Goal: Task Accomplishment & Management: Manage account settings

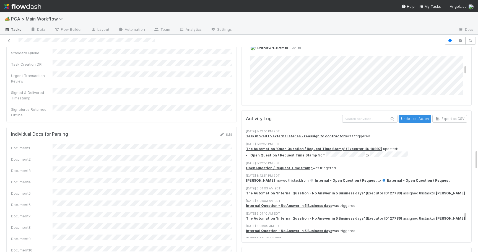
scroll to position [884, 0]
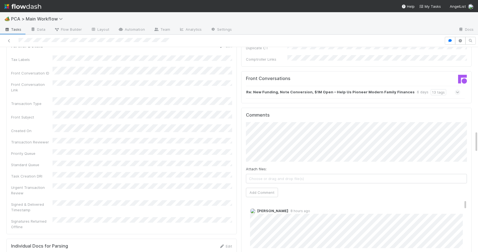
scroll to position [772, 0]
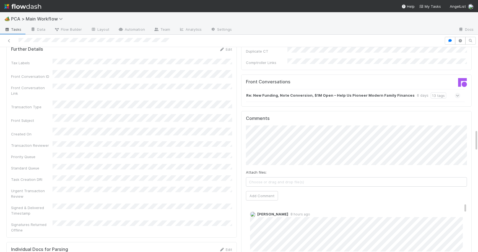
click at [467, 111] on div "Comments Attach files: Choose or drag and drop file(s) Add Comment Jemma Cunnin…" at bounding box center [356, 214] width 231 height 207
click at [253, 191] on button "Add Comment" at bounding box center [262, 195] width 32 height 9
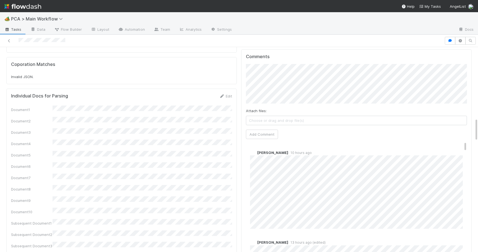
scroll to position [601, 0]
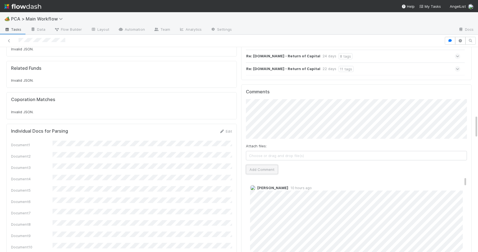
click at [251, 165] on button "Add Comment" at bounding box center [262, 169] width 32 height 9
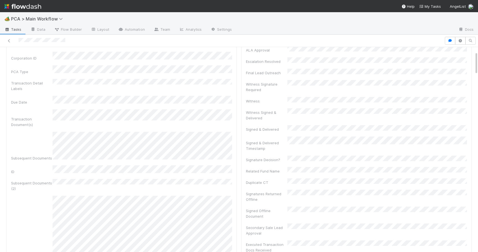
scroll to position [0, 0]
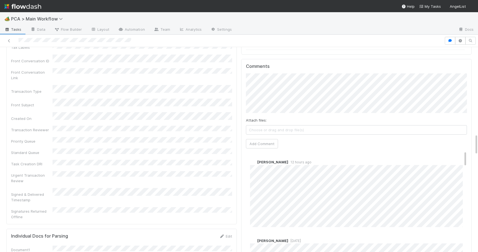
scroll to position [843, 0]
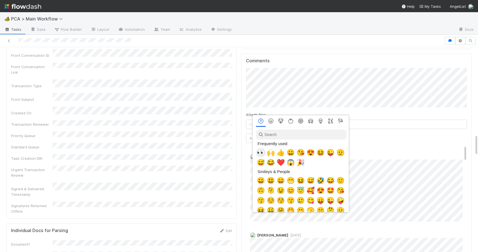
click at [263, 153] on span "👀" at bounding box center [261, 153] width 8 height 8
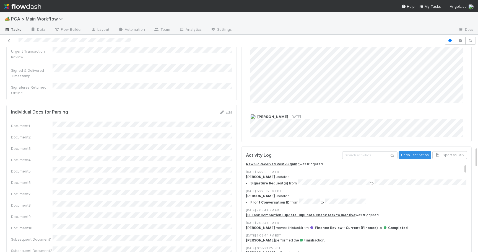
scroll to position [962, 0]
click at [342, 198] on li "Front Conversation ID from to" at bounding box center [359, 201] width 217 height 7
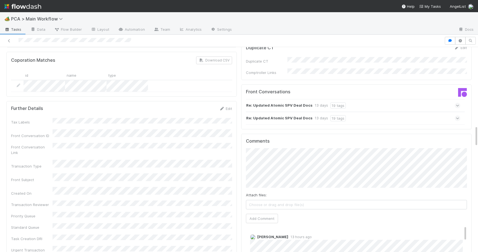
scroll to position [780, 0]
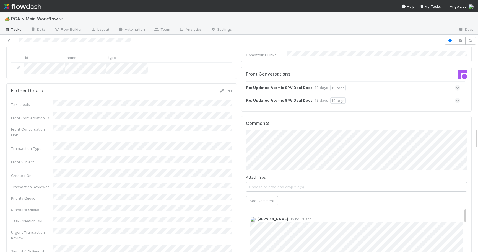
click at [260, 161] on div "Attach files: Choose or drag and drop file(s) Add Comment" at bounding box center [356, 167] width 221 height 75
click at [256, 196] on button "Add Comment" at bounding box center [262, 200] width 32 height 9
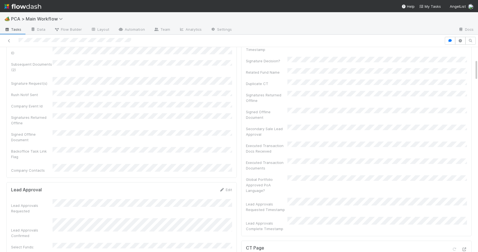
scroll to position [0, 0]
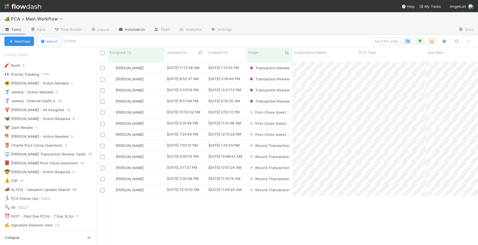
scroll to position [187, 382]
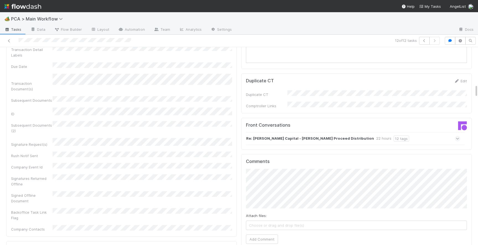
scroll to position [556, 0]
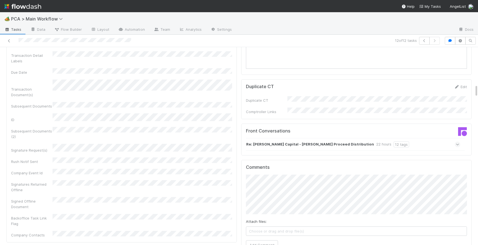
click at [458, 141] on icon at bounding box center [458, 144] width 4 height 6
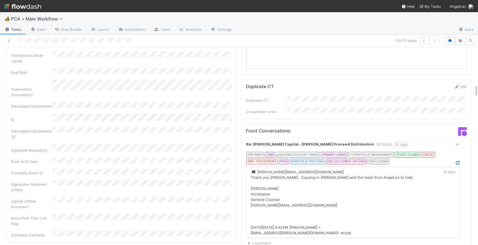
click at [456, 161] on icon at bounding box center [458, 163] width 6 height 4
click at [458, 161] on icon at bounding box center [458, 163] width 6 height 4
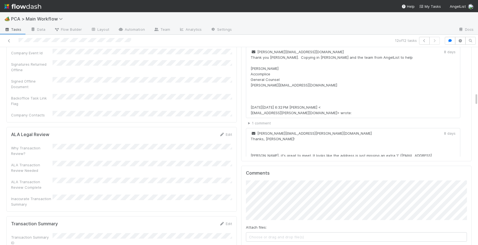
scroll to position [704, 0]
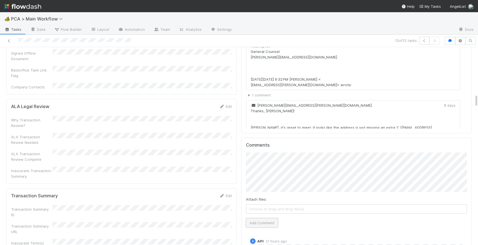
click at [264, 218] on button "Add Comment" at bounding box center [262, 222] width 32 height 9
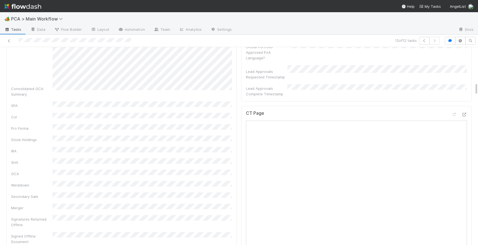
scroll to position [0, 0]
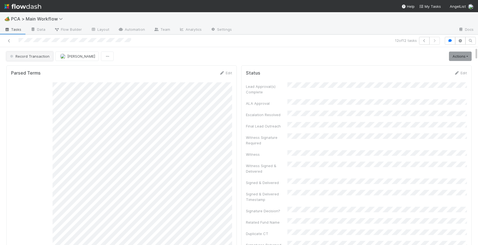
click at [45, 58] on span "Record Transaction" at bounding box center [29, 56] width 41 height 4
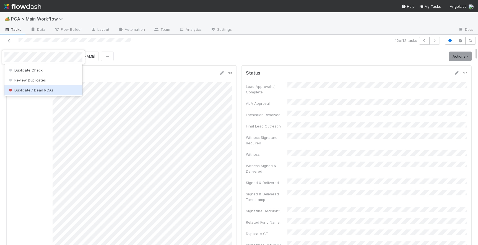
click at [43, 88] on span "Duplicate / Dead PCAs" at bounding box center [31, 90] width 46 height 4
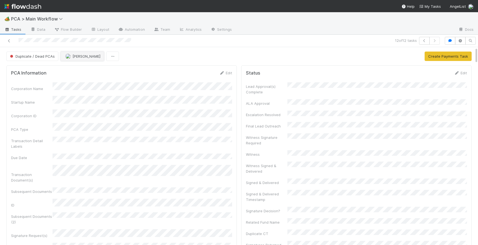
click at [76, 59] on button "Josh Tarr" at bounding box center [82, 55] width 43 height 9
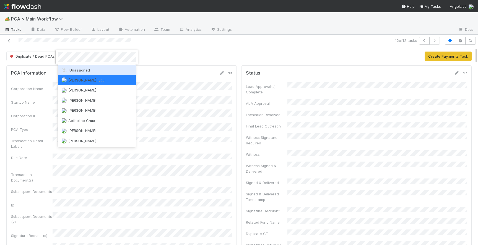
click at [77, 71] on span "Unassigned" at bounding box center [75, 70] width 29 height 4
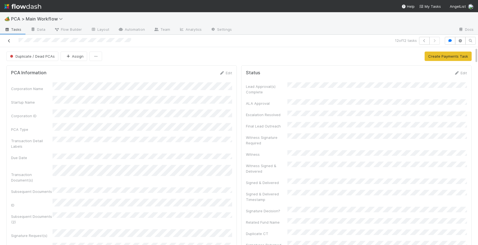
click at [9, 40] on icon at bounding box center [9, 41] width 6 height 4
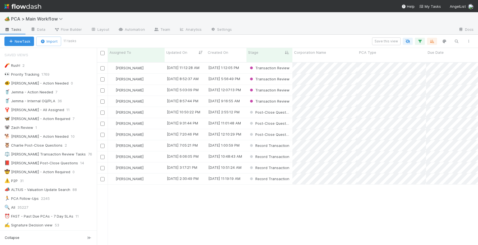
scroll to position [0, 0]
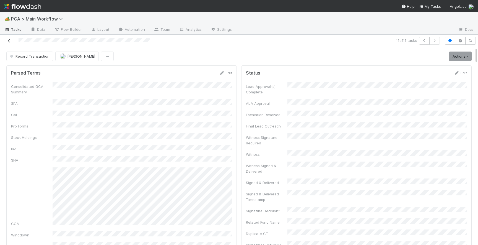
click at [9, 42] on icon at bounding box center [9, 41] width 6 height 4
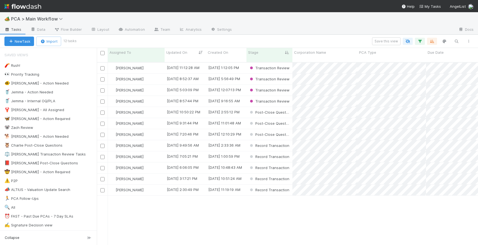
scroll to position [187, 382]
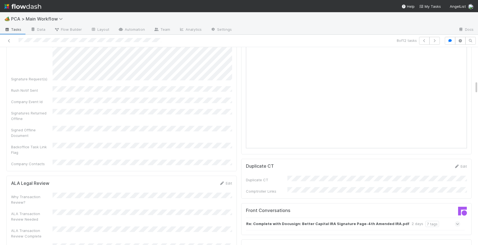
scroll to position [516, 0]
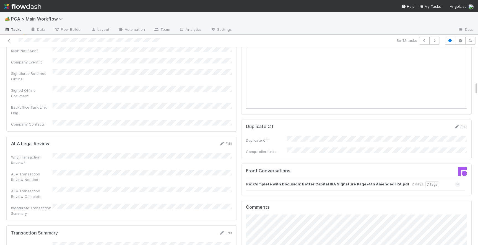
click at [459, 181] on icon at bounding box center [458, 184] width 4 height 6
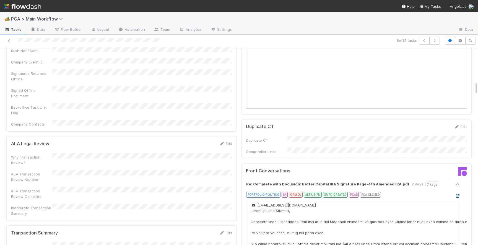
click at [458, 194] on icon at bounding box center [458, 196] width 6 height 4
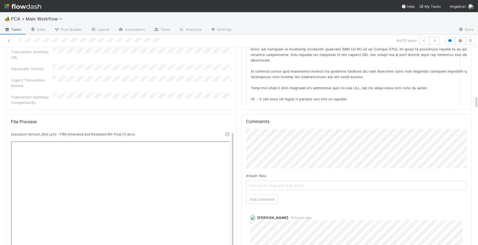
scroll to position [746, 0]
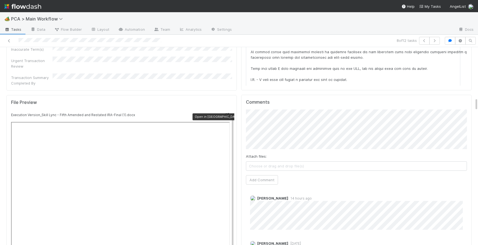
click at [227, 113] on icon at bounding box center [228, 115] width 6 height 4
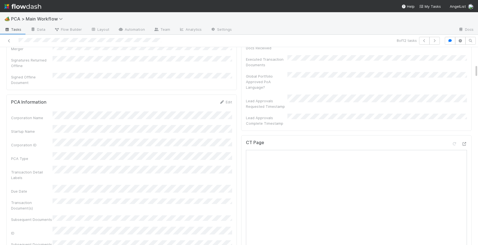
scroll to position [255, 0]
click at [466, 140] on icon at bounding box center [465, 142] width 6 height 4
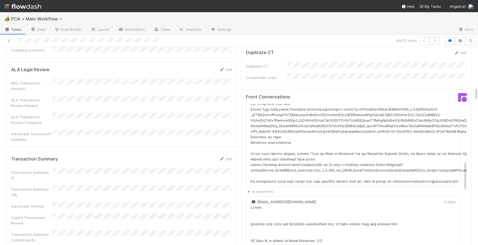
scroll to position [593, 0]
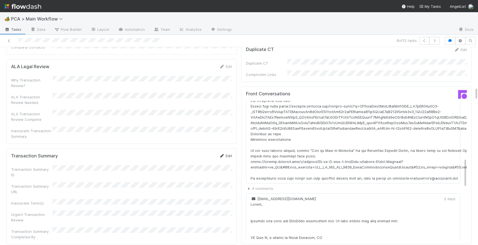
click at [229, 153] on link "Edit" at bounding box center [225, 155] width 13 height 4
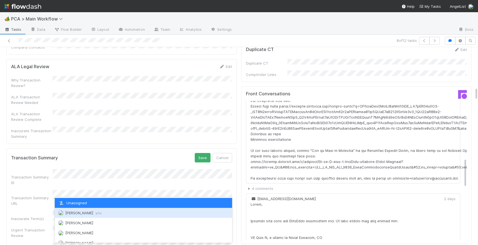
click at [90, 212] on div "Josh Tarr you" at bounding box center [143, 213] width 177 height 10
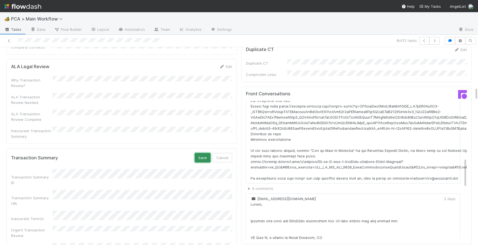
click at [201, 153] on button "Save" at bounding box center [203, 157] width 16 height 9
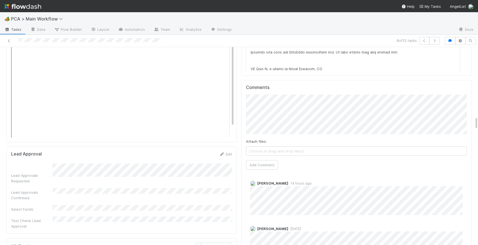
scroll to position [1006, 0]
click at [263, 162] on button "Add Comment" at bounding box center [262, 166] width 32 height 9
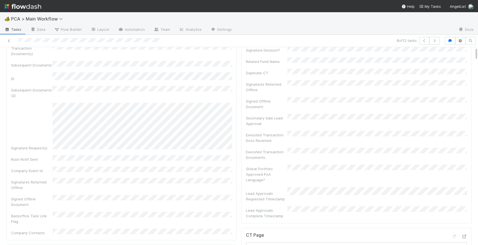
scroll to position [0, 0]
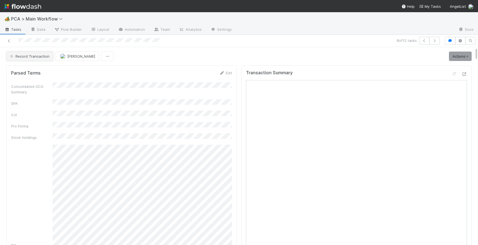
click at [32, 59] on button "Record Transaction" at bounding box center [29, 55] width 47 height 9
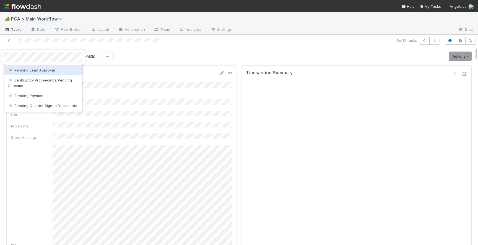
click at [35, 69] on span "Pending Lead Approval" at bounding box center [31, 70] width 47 height 4
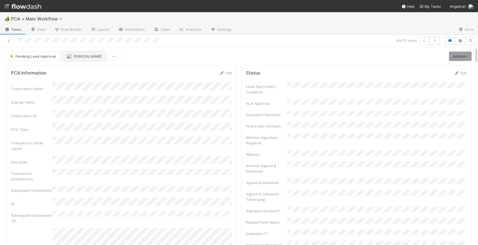
click at [74, 57] on span "Josh Tarr" at bounding box center [88, 56] width 28 height 4
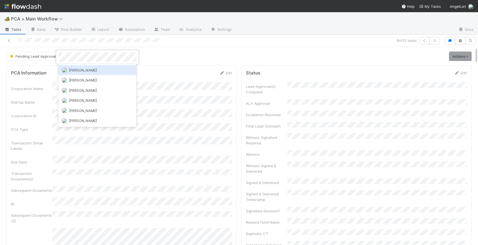
click at [83, 71] on span "[PERSON_NAME]" at bounding box center [83, 70] width 28 height 4
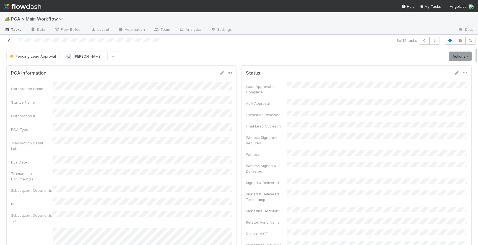
click at [10, 42] on icon at bounding box center [9, 41] width 6 height 4
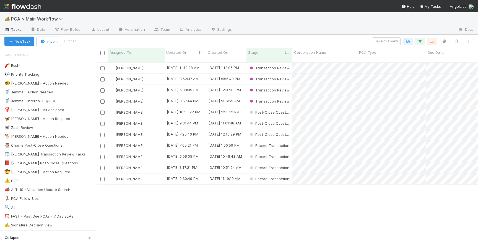
scroll to position [0, 0]
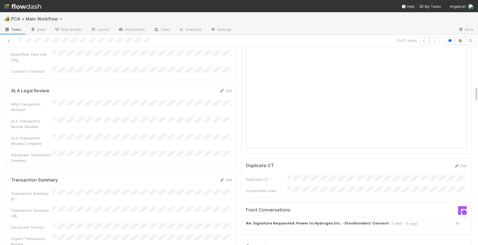
scroll to position [512, 0]
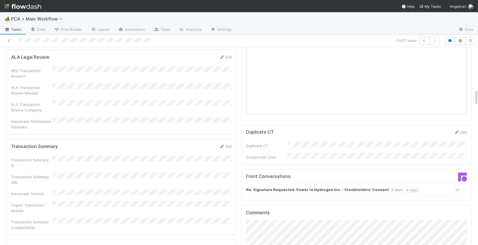
click at [457, 187] on icon at bounding box center [458, 190] width 4 height 6
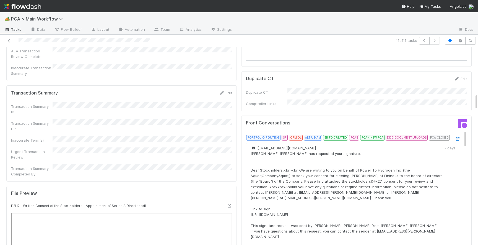
scroll to position [0, 0]
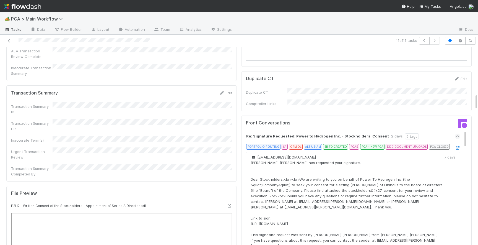
click at [458, 133] on icon at bounding box center [458, 136] width 4 height 6
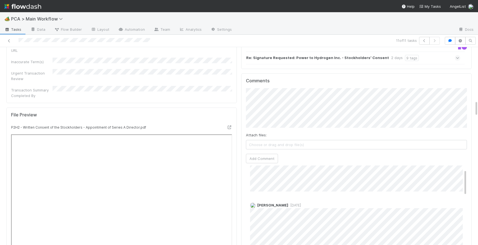
scroll to position [616, 0]
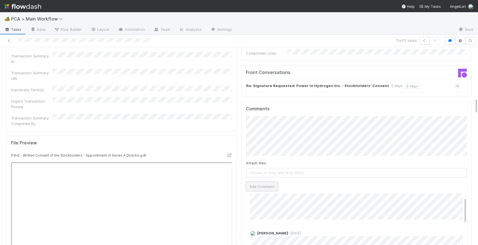
click at [266, 182] on button "Add Comment" at bounding box center [262, 186] width 32 height 9
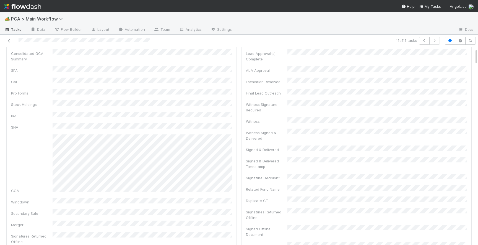
scroll to position [0, 0]
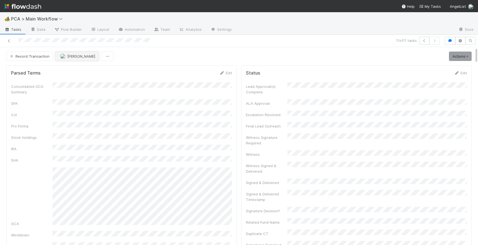
click at [68, 57] on span "Josh Tarr" at bounding box center [81, 56] width 28 height 4
click at [75, 72] on span "[PERSON_NAME]" at bounding box center [77, 70] width 28 height 4
click at [8, 41] on icon at bounding box center [9, 41] width 6 height 4
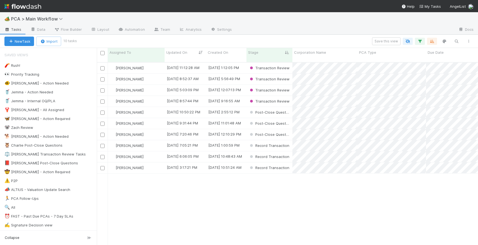
scroll to position [187, 382]
click at [149, 168] on div "Josh Tarr" at bounding box center [136, 167] width 57 height 11
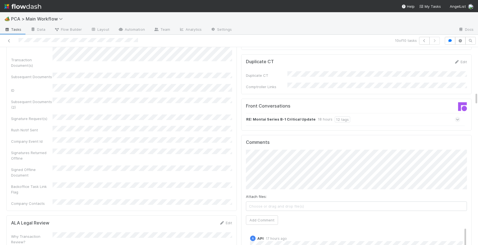
scroll to position [537, 0]
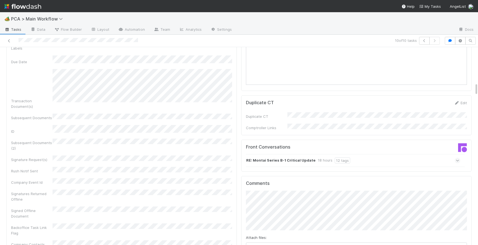
click at [457, 158] on icon at bounding box center [458, 161] width 4 height 6
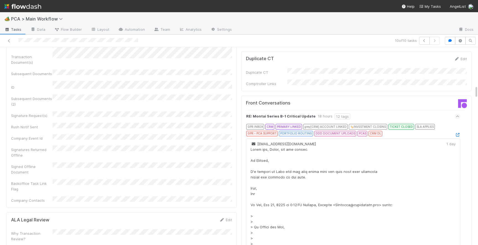
scroll to position [585, 0]
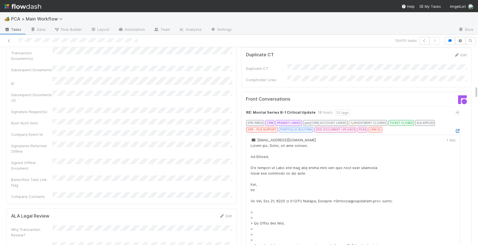
click at [458, 129] on icon at bounding box center [458, 131] width 6 height 4
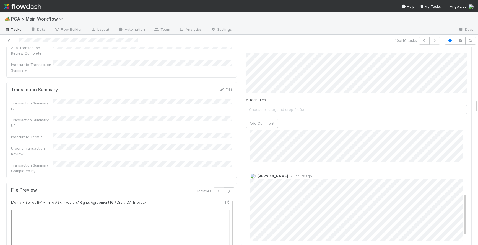
scroll to position [159, 0]
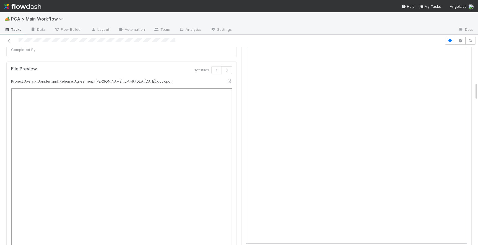
scroll to position [348, 0]
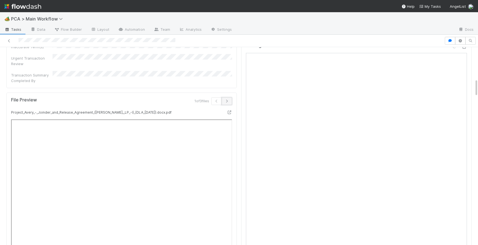
click at [230, 97] on button "button" at bounding box center [227, 101] width 11 height 8
click at [230, 99] on icon "button" at bounding box center [229, 100] width 6 height 3
click at [220, 99] on icon "button" at bounding box center [219, 100] width 6 height 3
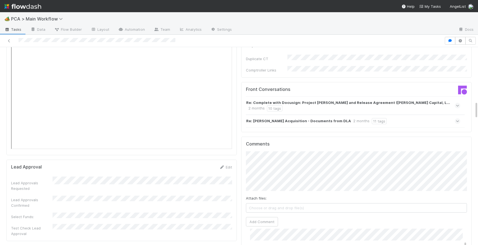
scroll to position [837, 0]
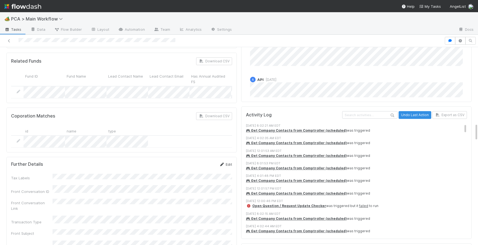
click at [226, 162] on link "Edit" at bounding box center [225, 164] width 13 height 4
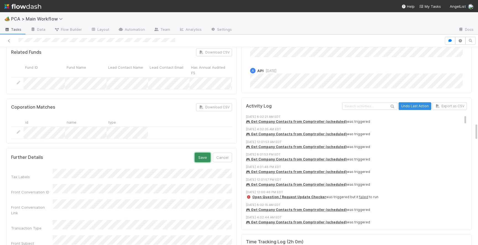
click at [202, 153] on button "Save" at bounding box center [203, 157] width 16 height 9
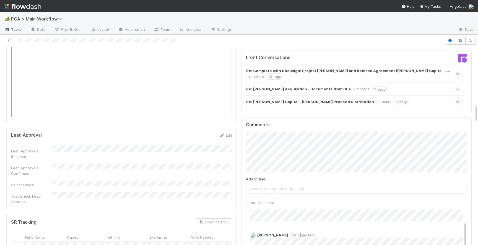
scroll to position [629, 0]
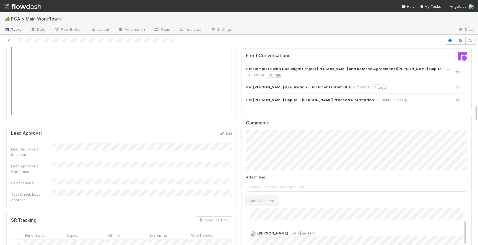
click at [265, 196] on button "Add Comment" at bounding box center [262, 200] width 32 height 9
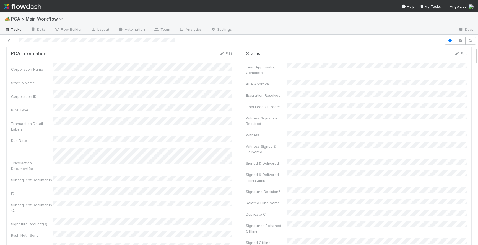
scroll to position [0, 0]
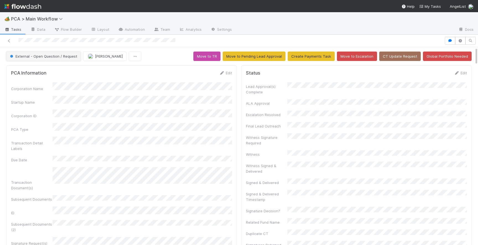
click at [59, 59] on button "External - Open Question / Request" at bounding box center [43, 55] width 74 height 9
click at [57, 68] on div "RTBS" at bounding box center [43, 70] width 78 height 10
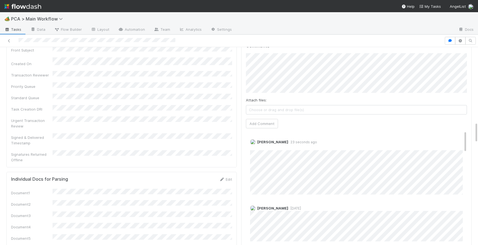
scroll to position [705, 0]
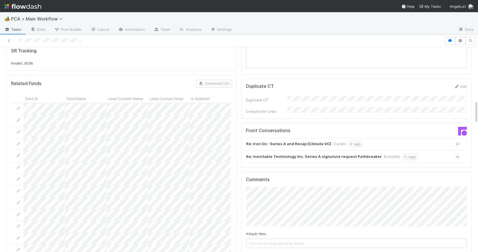
scroll to position [468, 0]
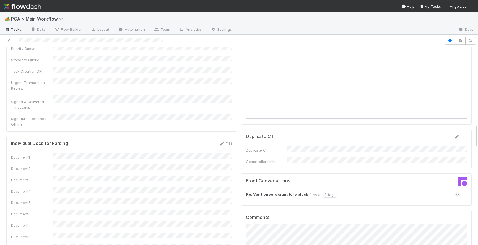
scroll to position [670, 0]
